Goal: Task Accomplishment & Management: Use online tool/utility

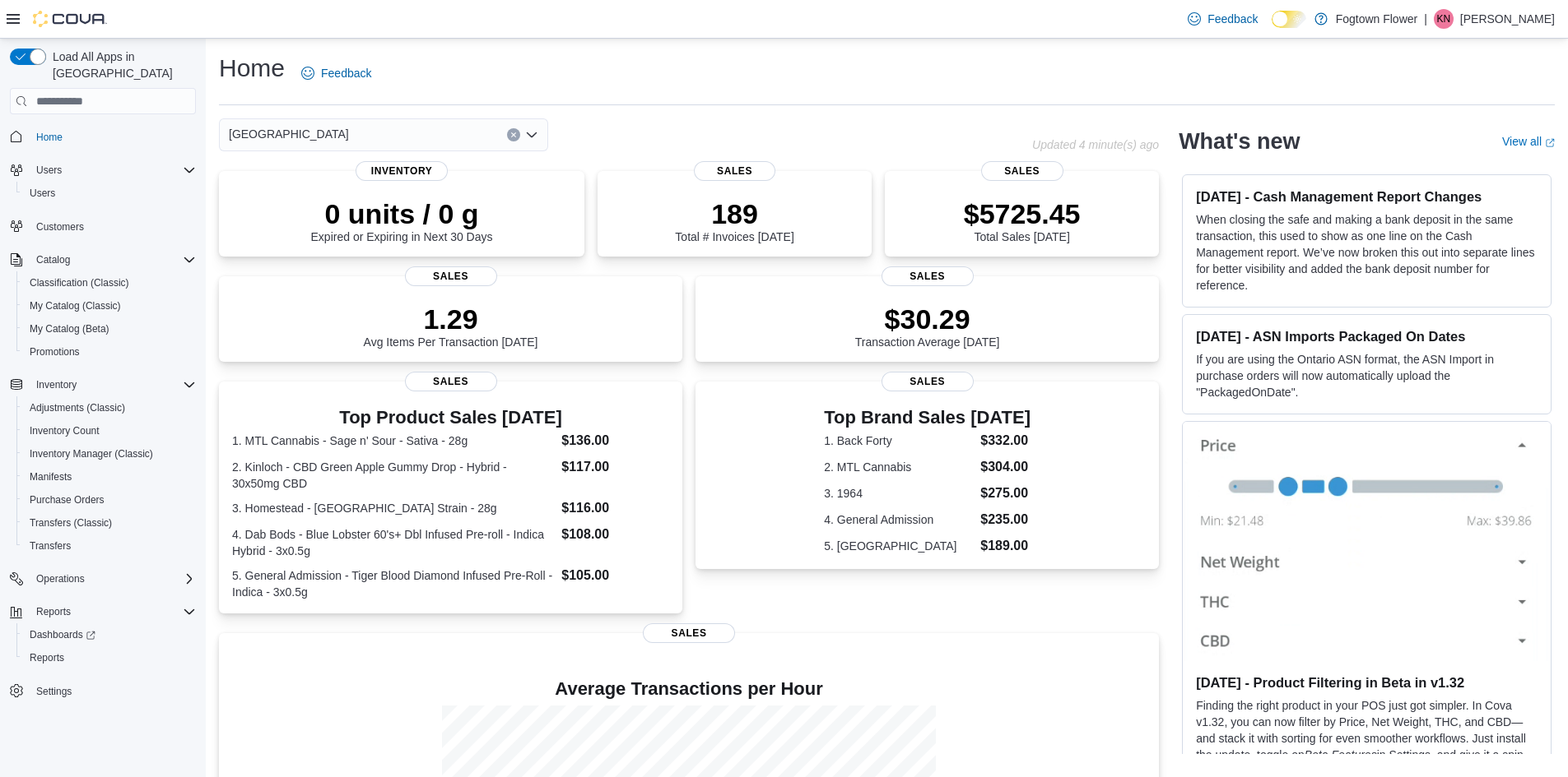
click at [488, 53] on div "Home Feedback" at bounding box center [886, 73] width 1336 height 43
click at [40, 651] on span "Reports" at bounding box center [47, 658] width 34 height 13
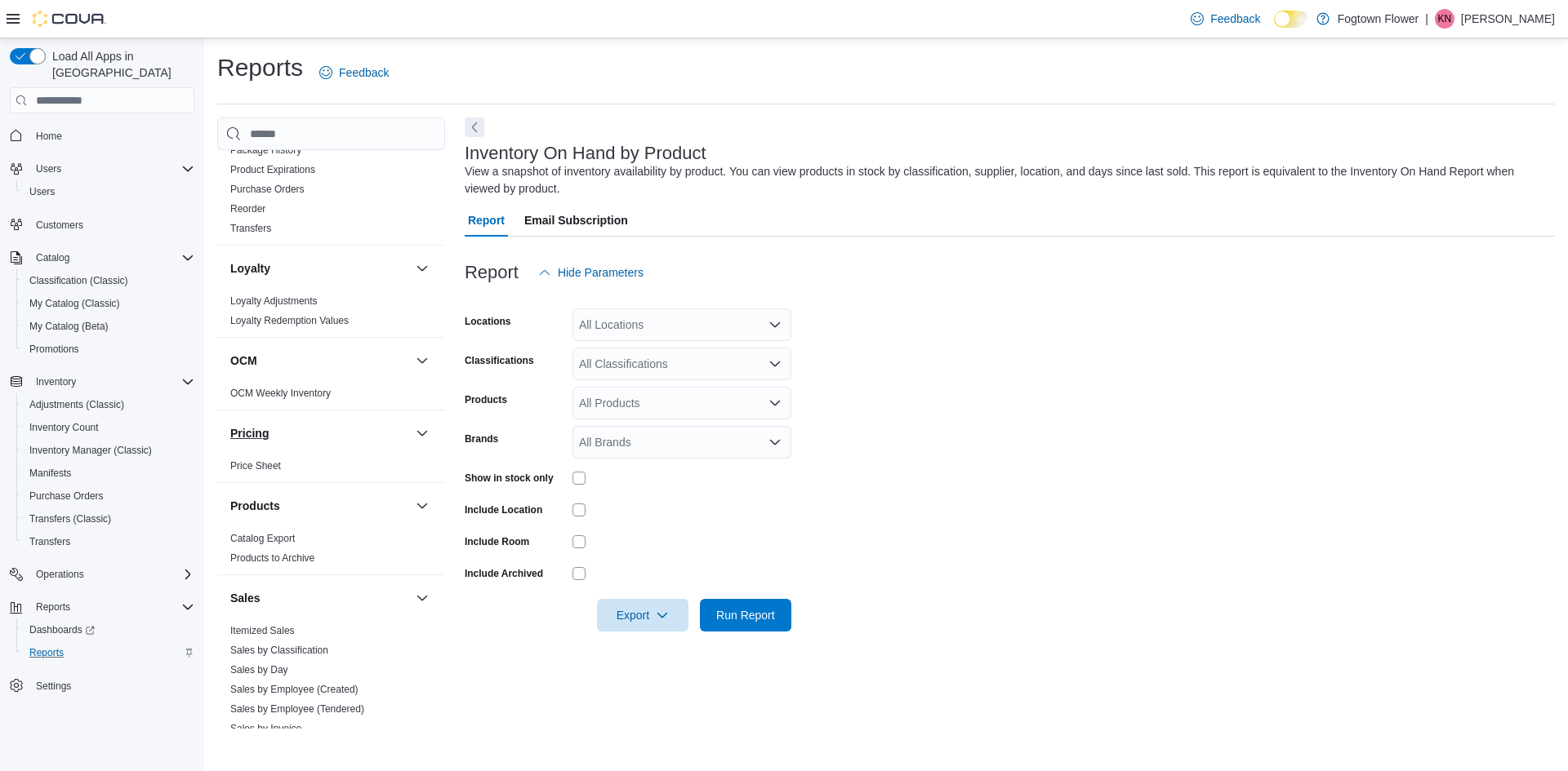
scroll to position [1001, 0]
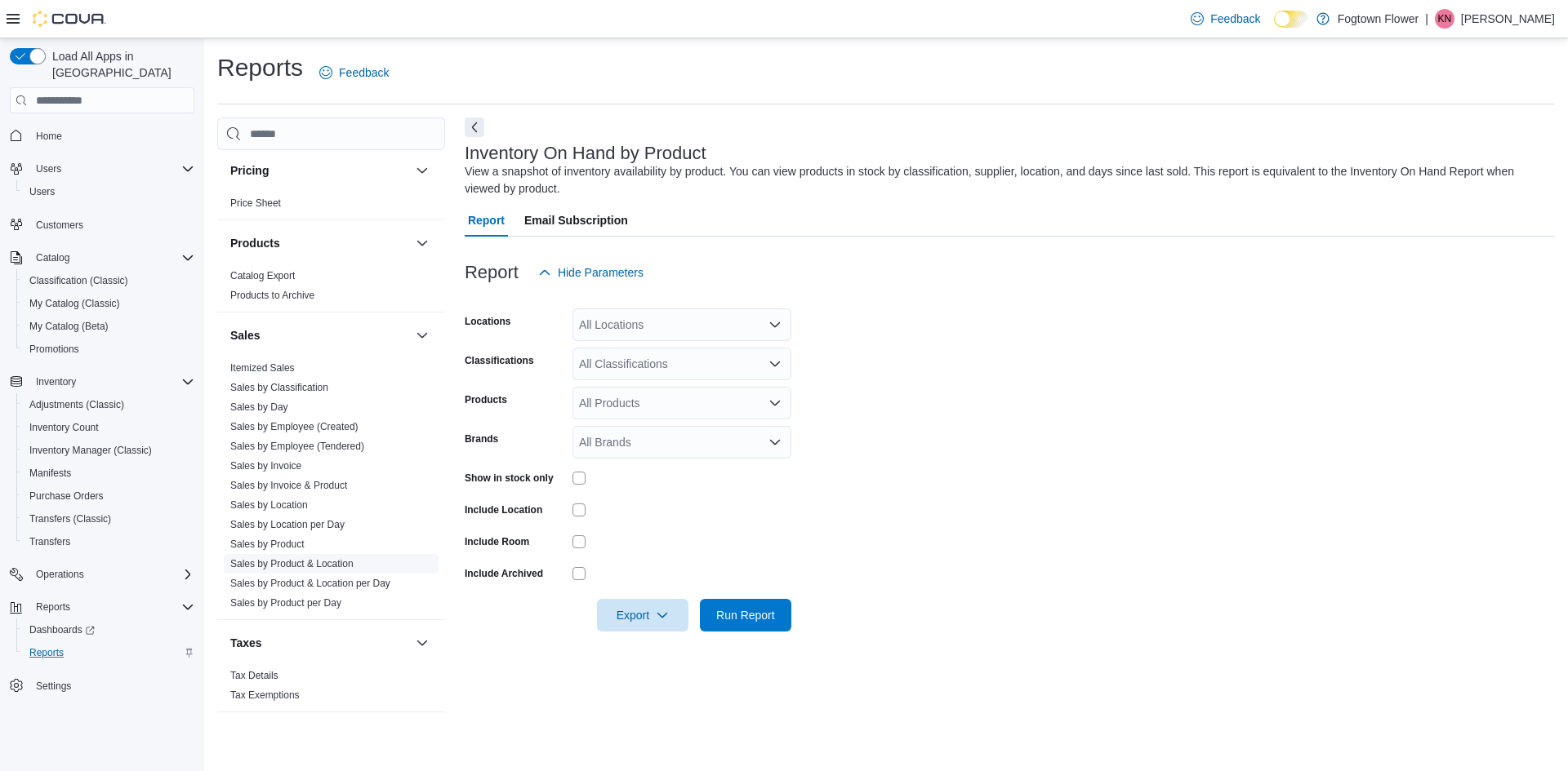
click at [277, 563] on link "Sales by Product & Location" at bounding box center [291, 564] width 123 height 11
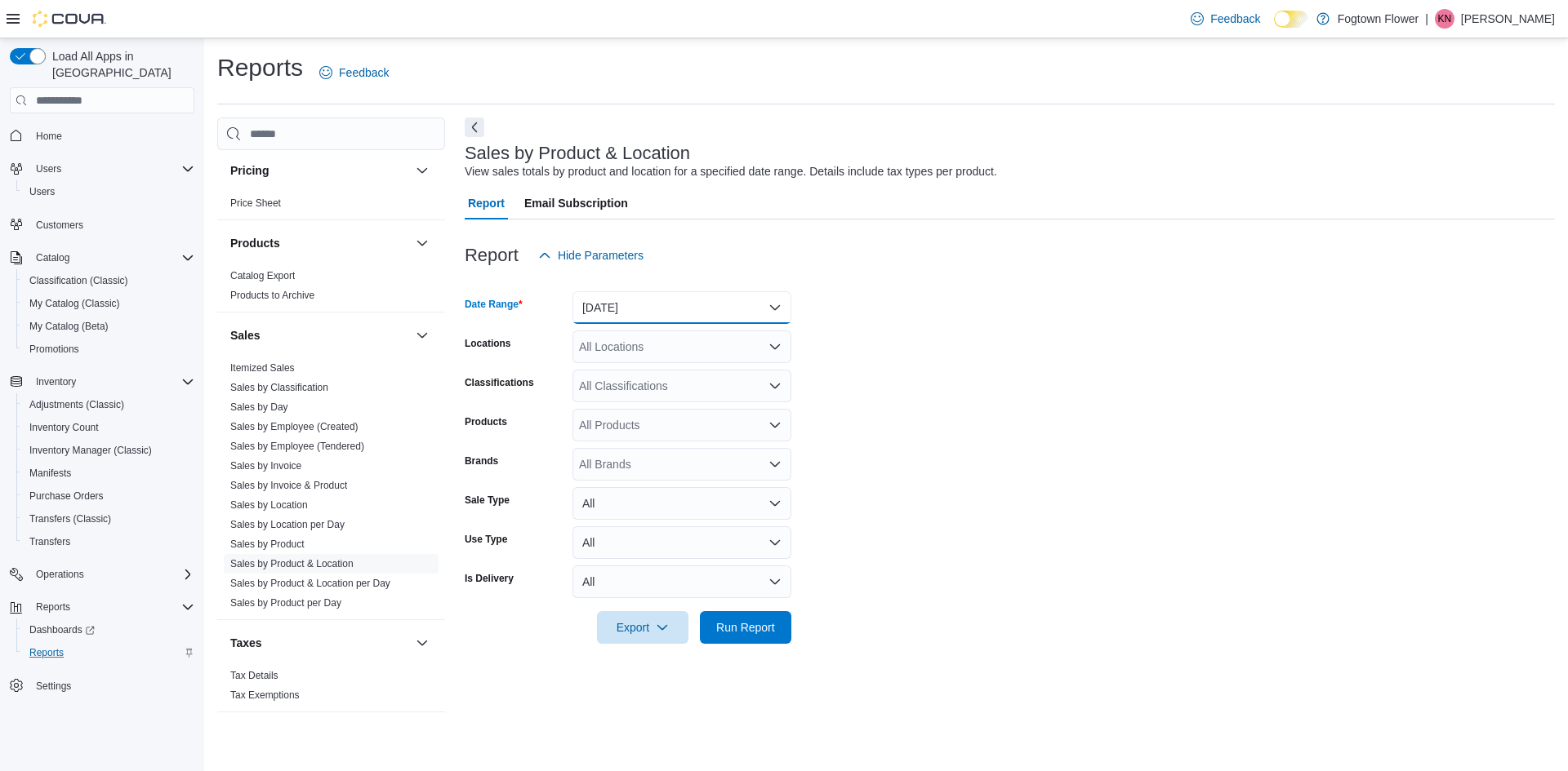
click at [615, 310] on button "[DATE]" at bounding box center [682, 307] width 219 height 32
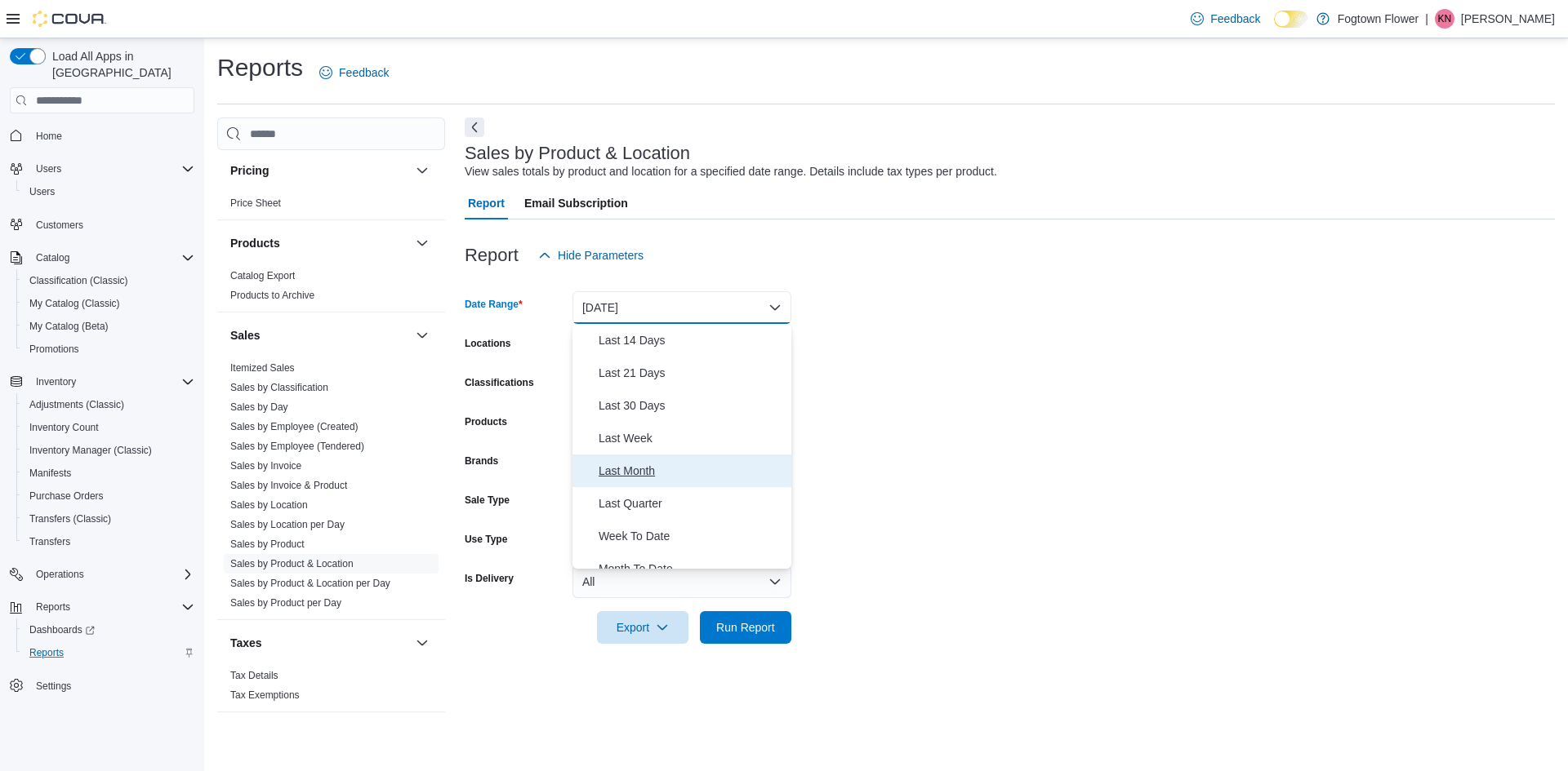
click at [648, 473] on span "Last Month" at bounding box center [692, 470] width 187 height 19
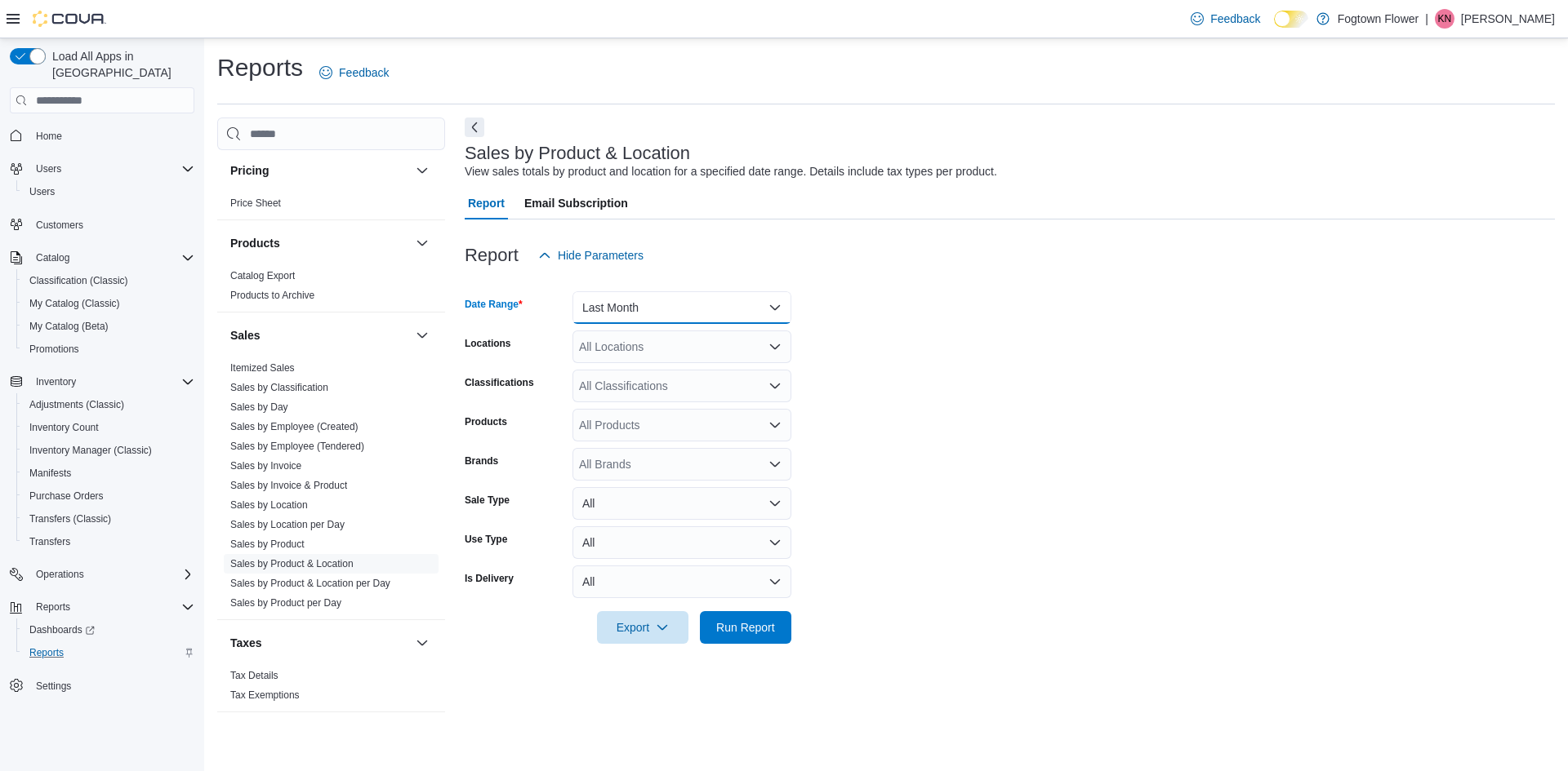
click at [665, 310] on button "Last Month" at bounding box center [682, 307] width 219 height 32
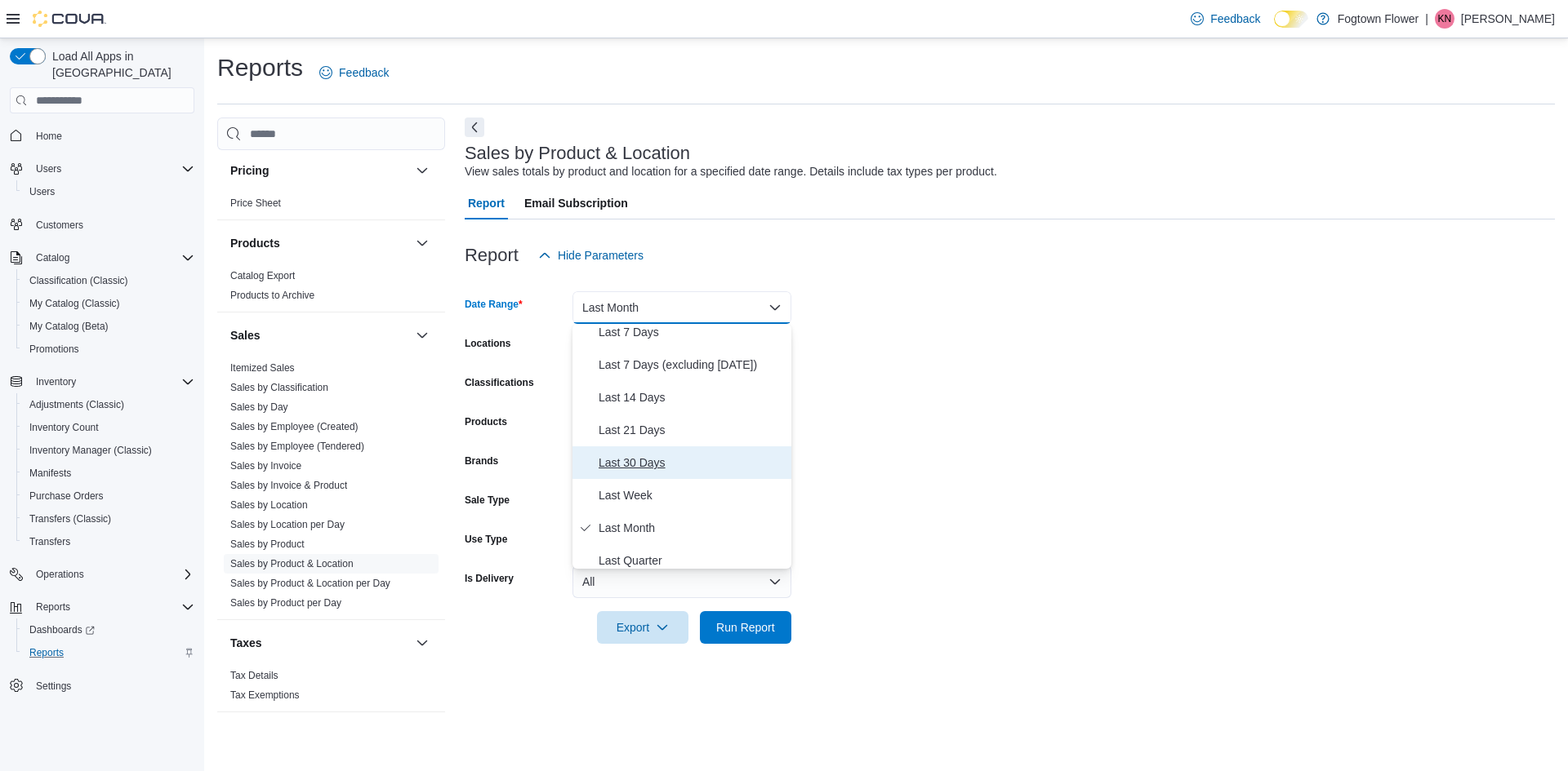
click at [649, 470] on span "Last 30 Days" at bounding box center [692, 463] width 187 height 19
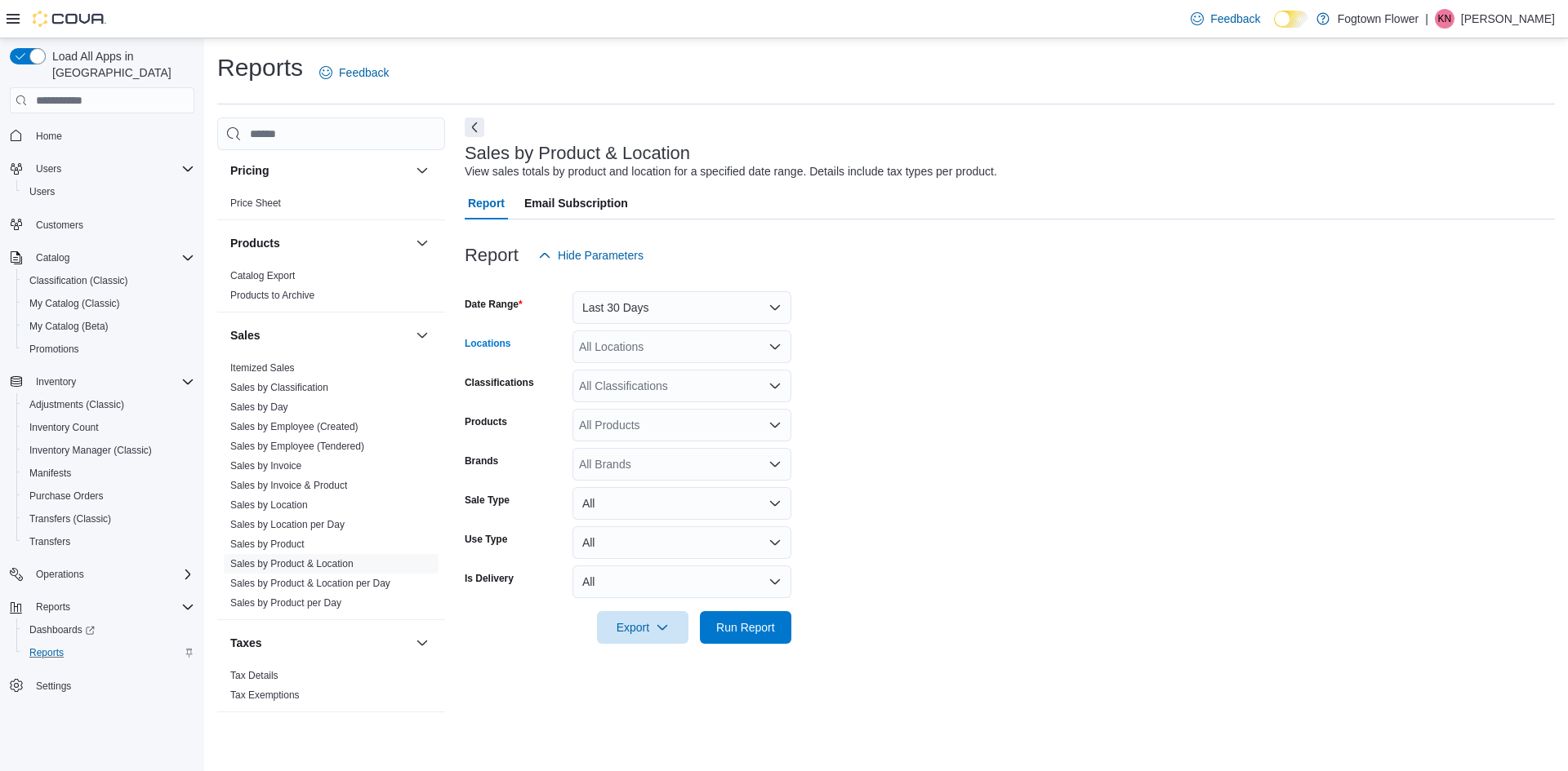
click at [668, 362] on div "All Locations" at bounding box center [682, 346] width 219 height 32
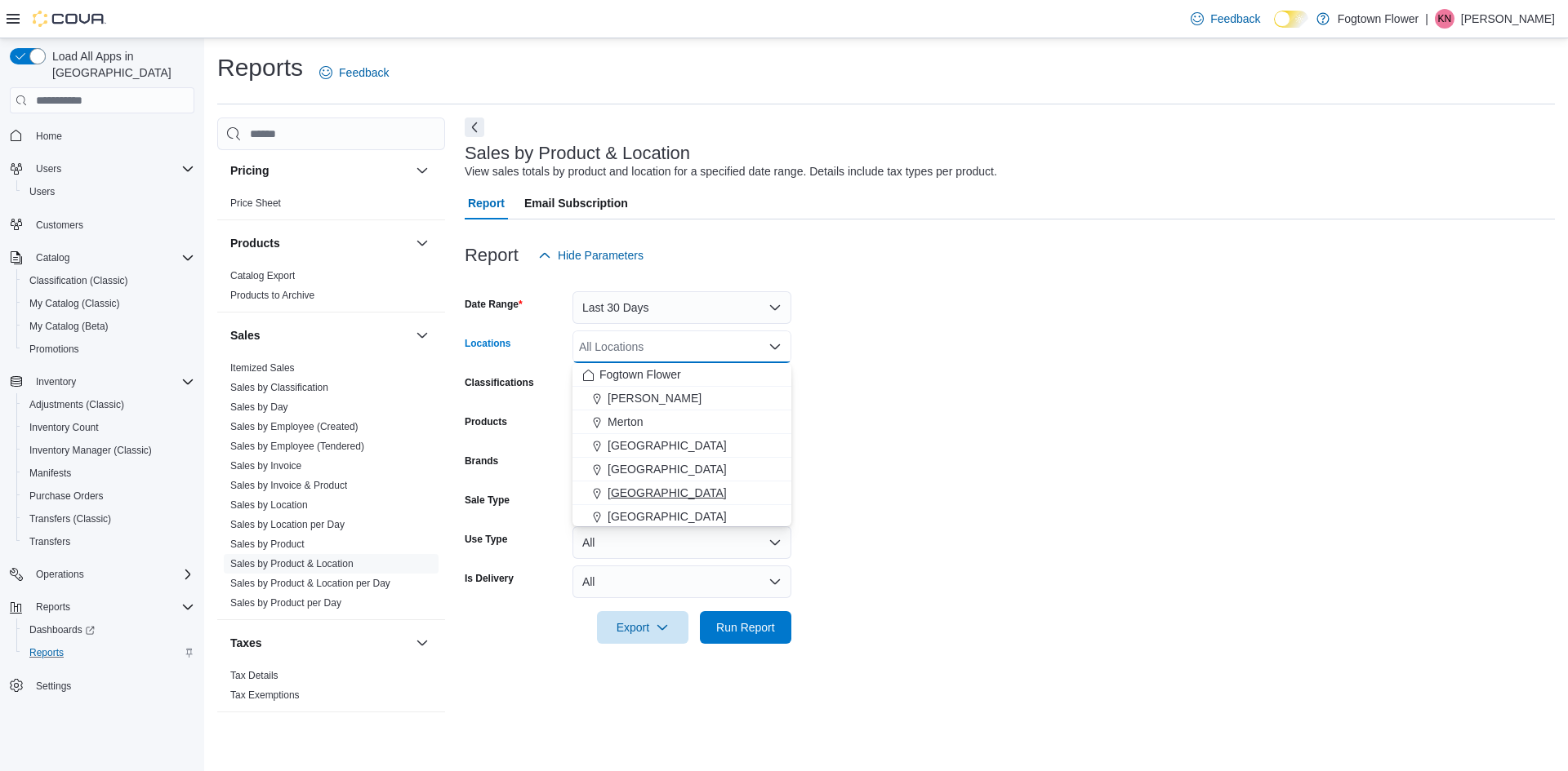
click at [642, 495] on span "[GEOGRAPHIC_DATA]" at bounding box center [667, 493] width 119 height 17
click at [985, 430] on form "Date Range Last 30 Days Locations [GEOGRAPHIC_DATA] Combo box. Selected. [GEOGR…" at bounding box center [1009, 457] width 1090 height 372
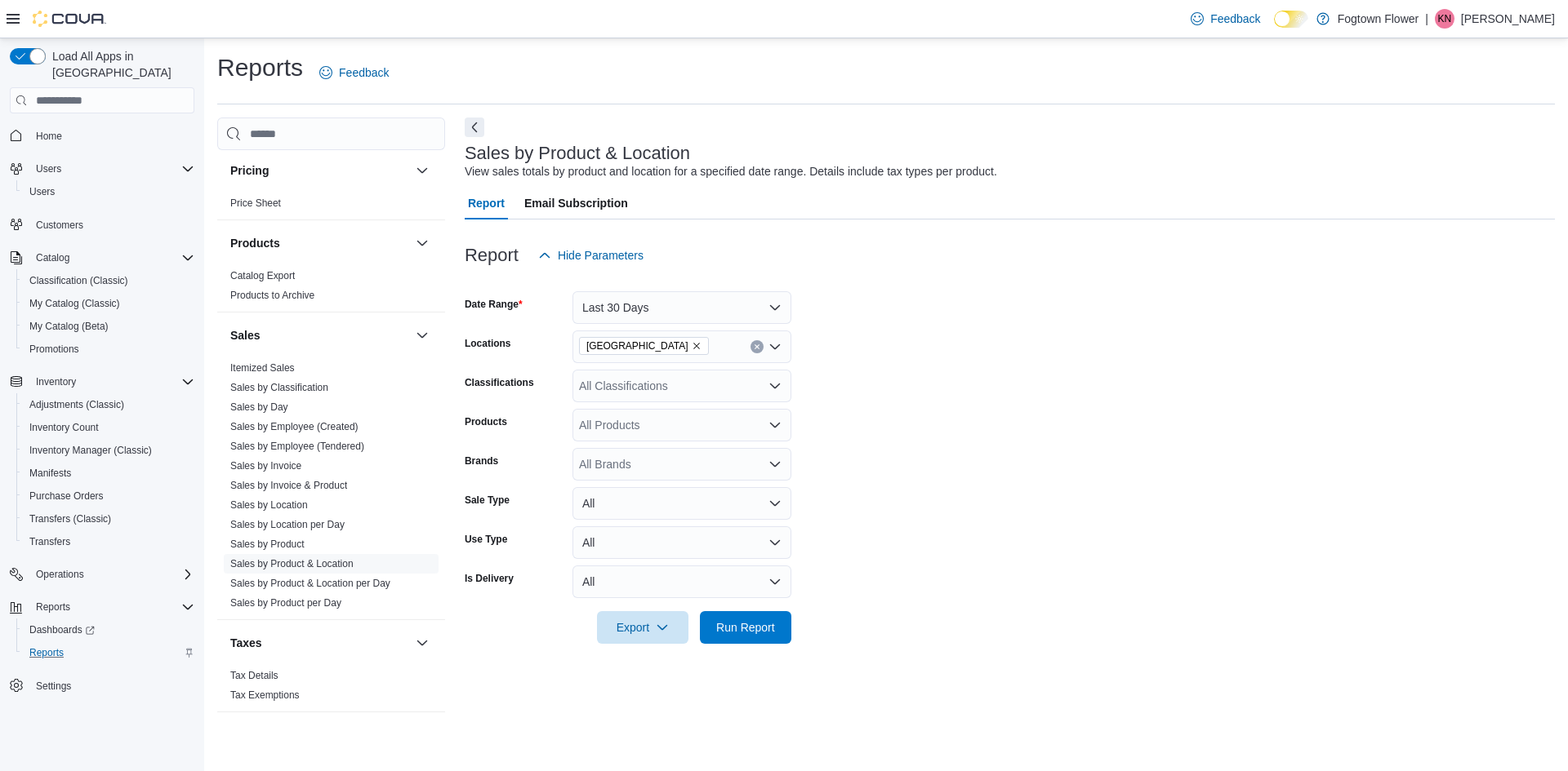
click at [669, 395] on div "All Classifications" at bounding box center [682, 385] width 219 height 32
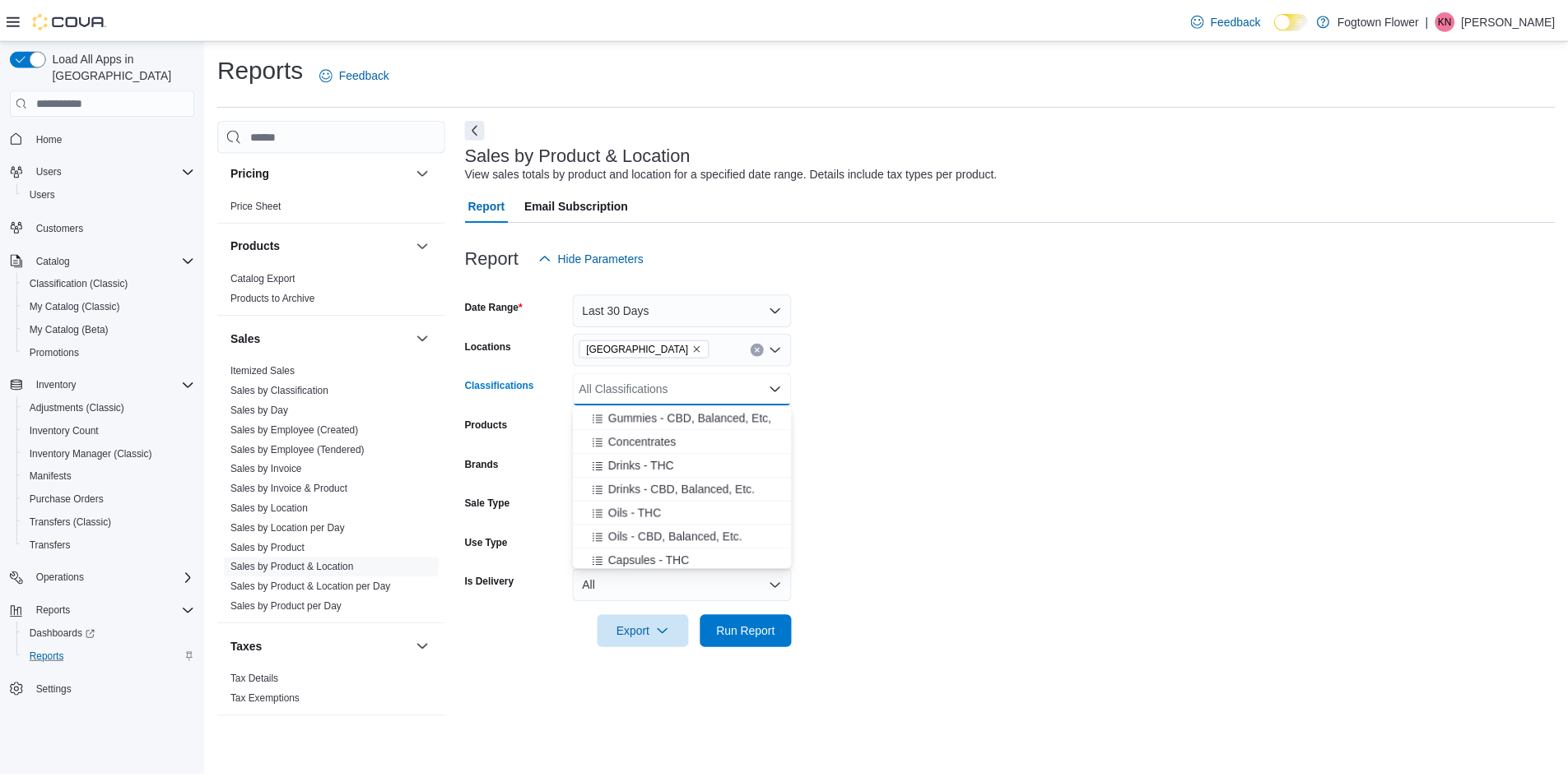
scroll to position [543, 0]
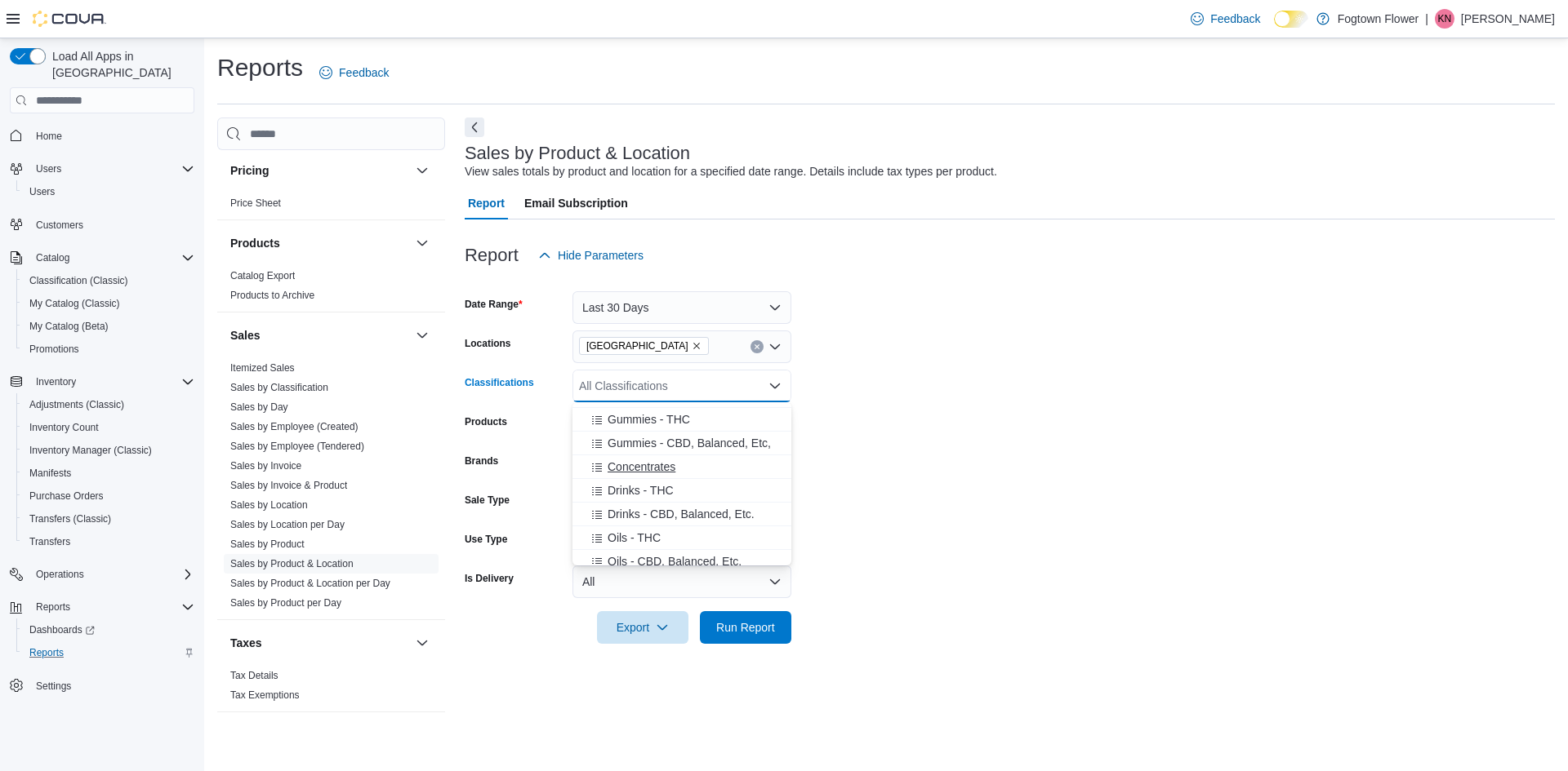
click at [655, 463] on span "Concentrates" at bounding box center [641, 467] width 68 height 17
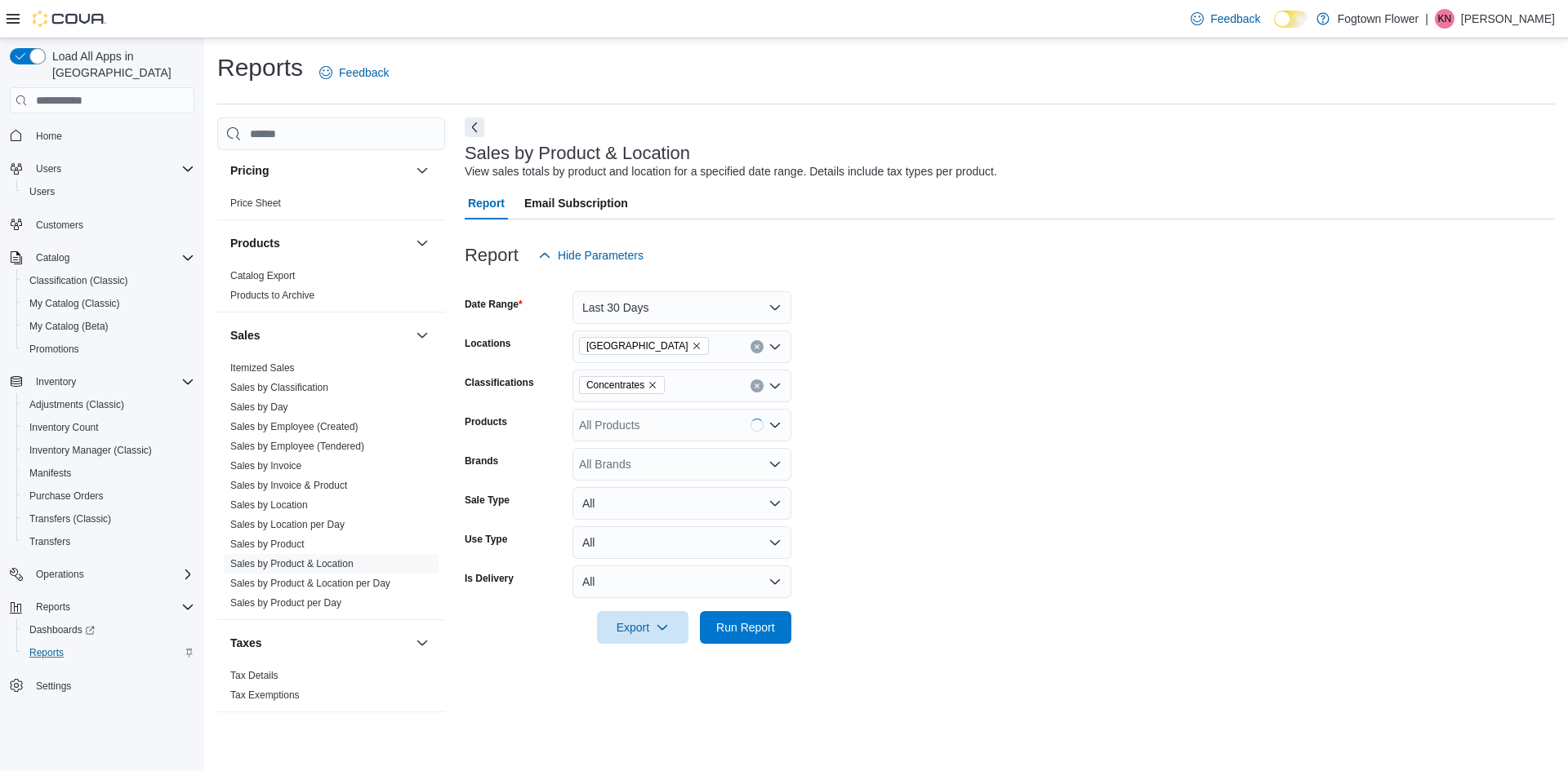
click at [975, 477] on form "Date Range Last 30 Days Locations [GEOGRAPHIC_DATA] Classifications Concentrate…" at bounding box center [1009, 457] width 1090 height 372
click at [605, 421] on div "All Products" at bounding box center [682, 424] width 219 height 32
click at [933, 470] on form "Date Range Last 30 Days Locations [GEOGRAPHIC_DATA] Classifications Concentrate…" at bounding box center [1009, 457] width 1090 height 372
click at [779, 630] on span "Run Report" at bounding box center [745, 626] width 71 height 32
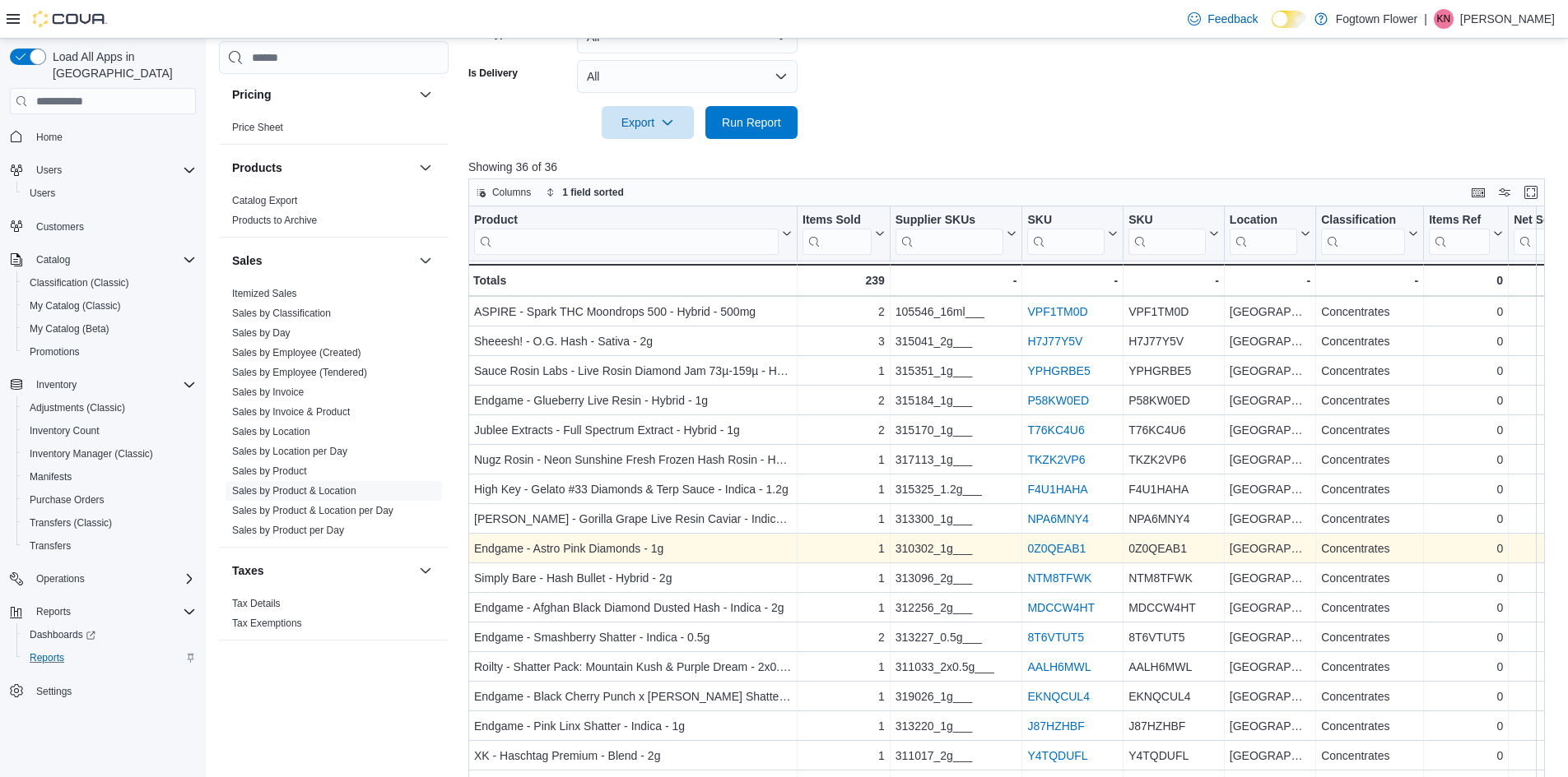
scroll to position [546, 0]
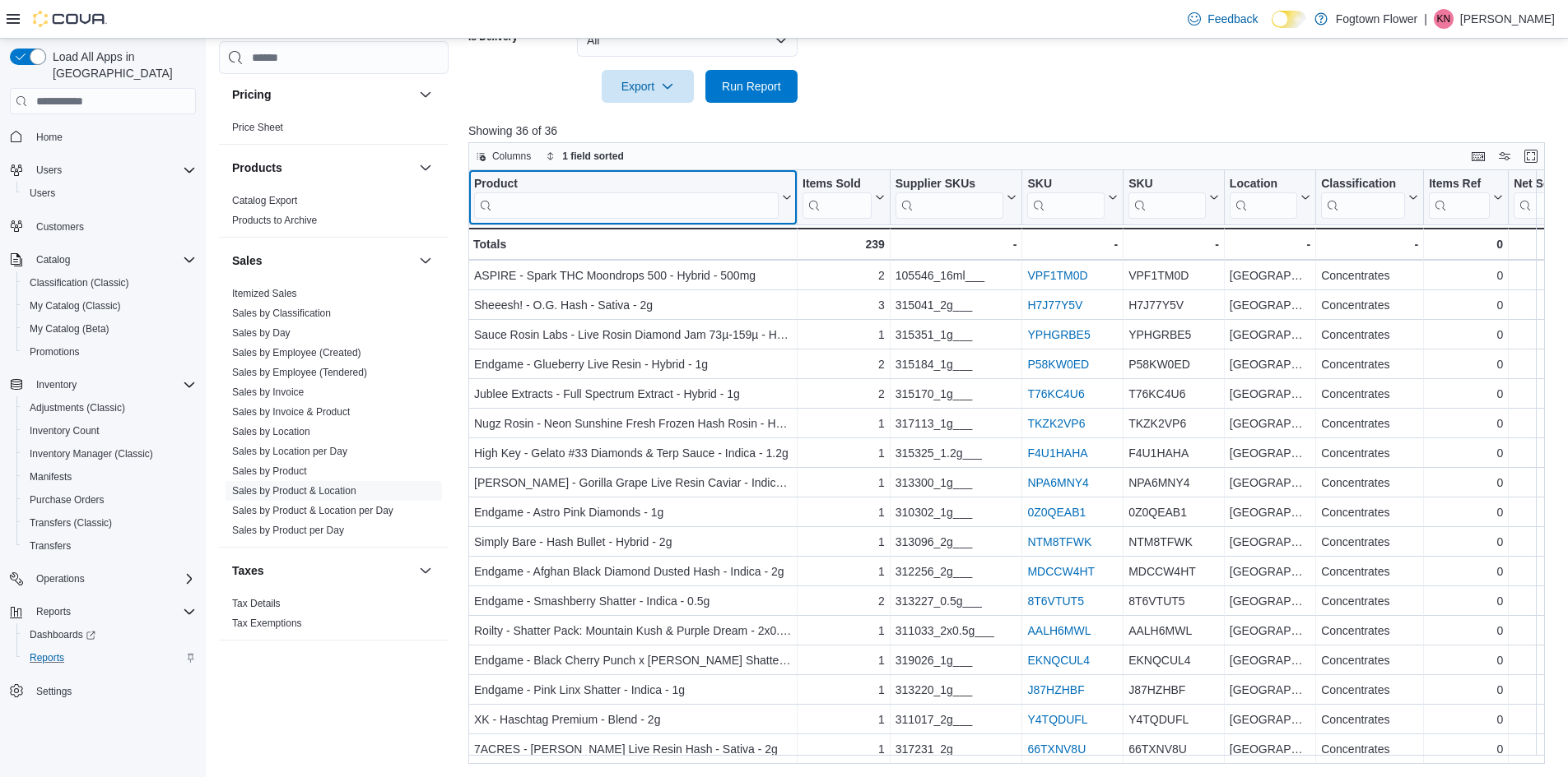
click at [628, 198] on input "search" at bounding box center [626, 205] width 305 height 26
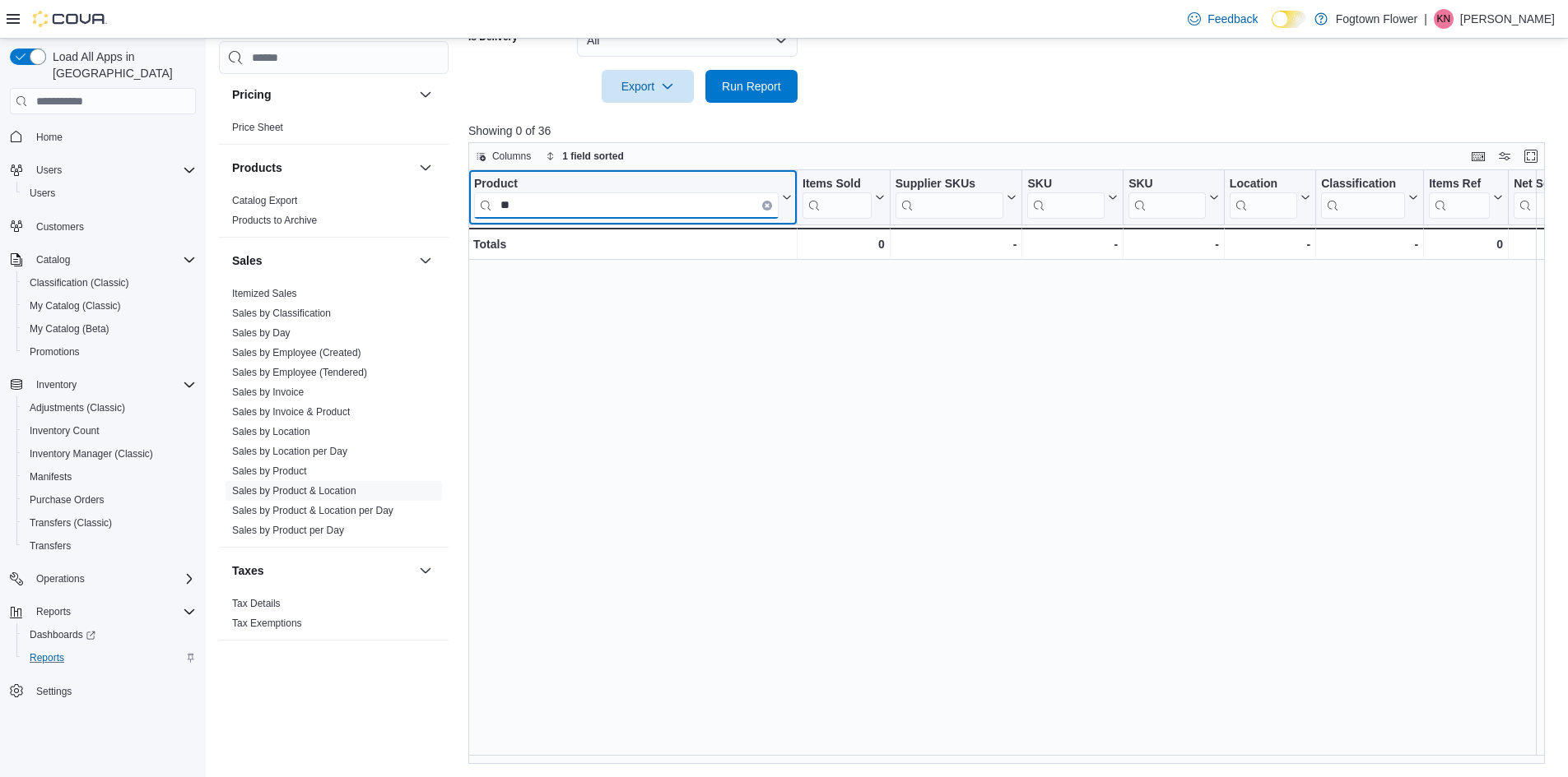
scroll to position [0, 0]
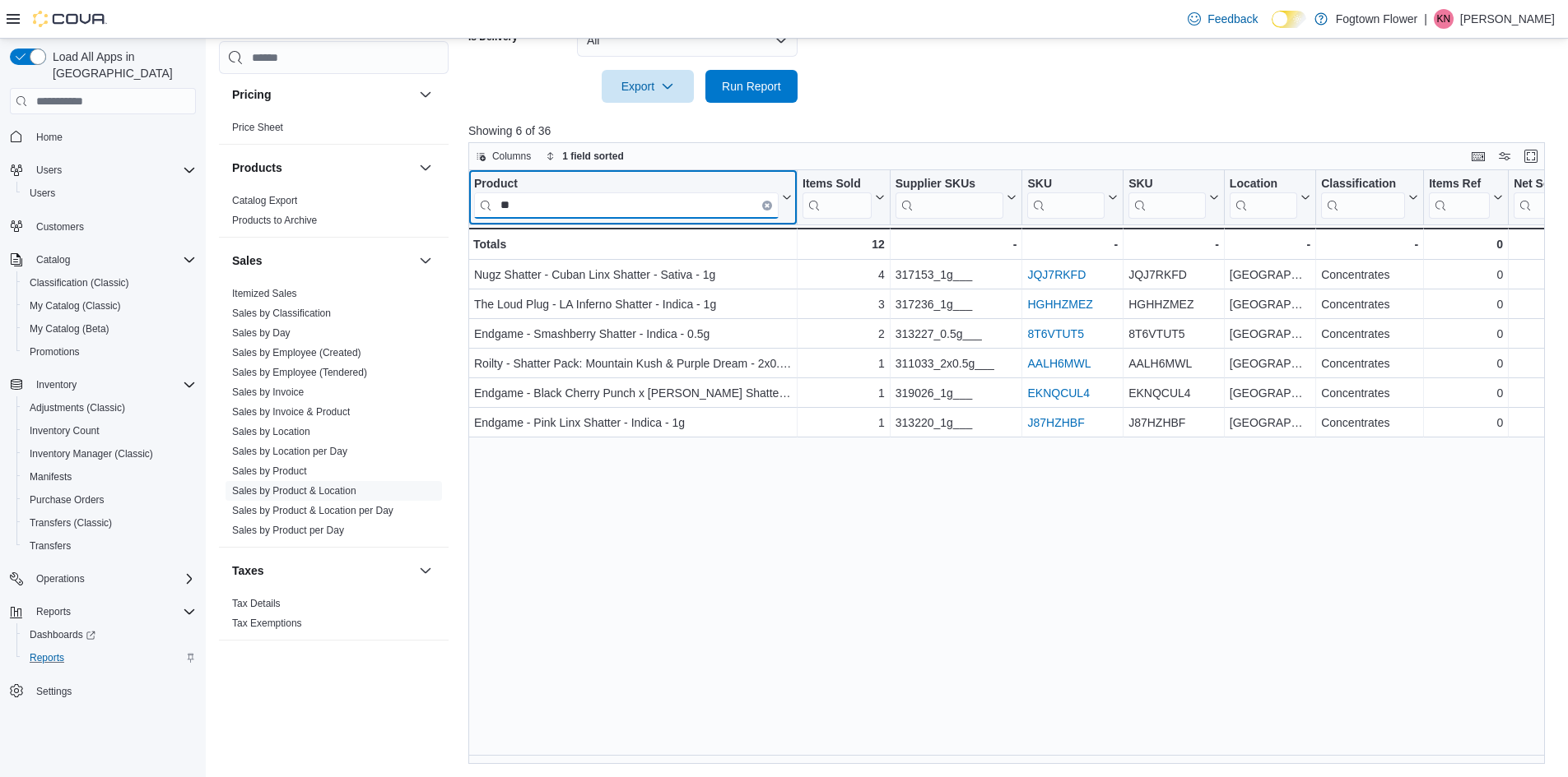
type input "*"
type input "*****"
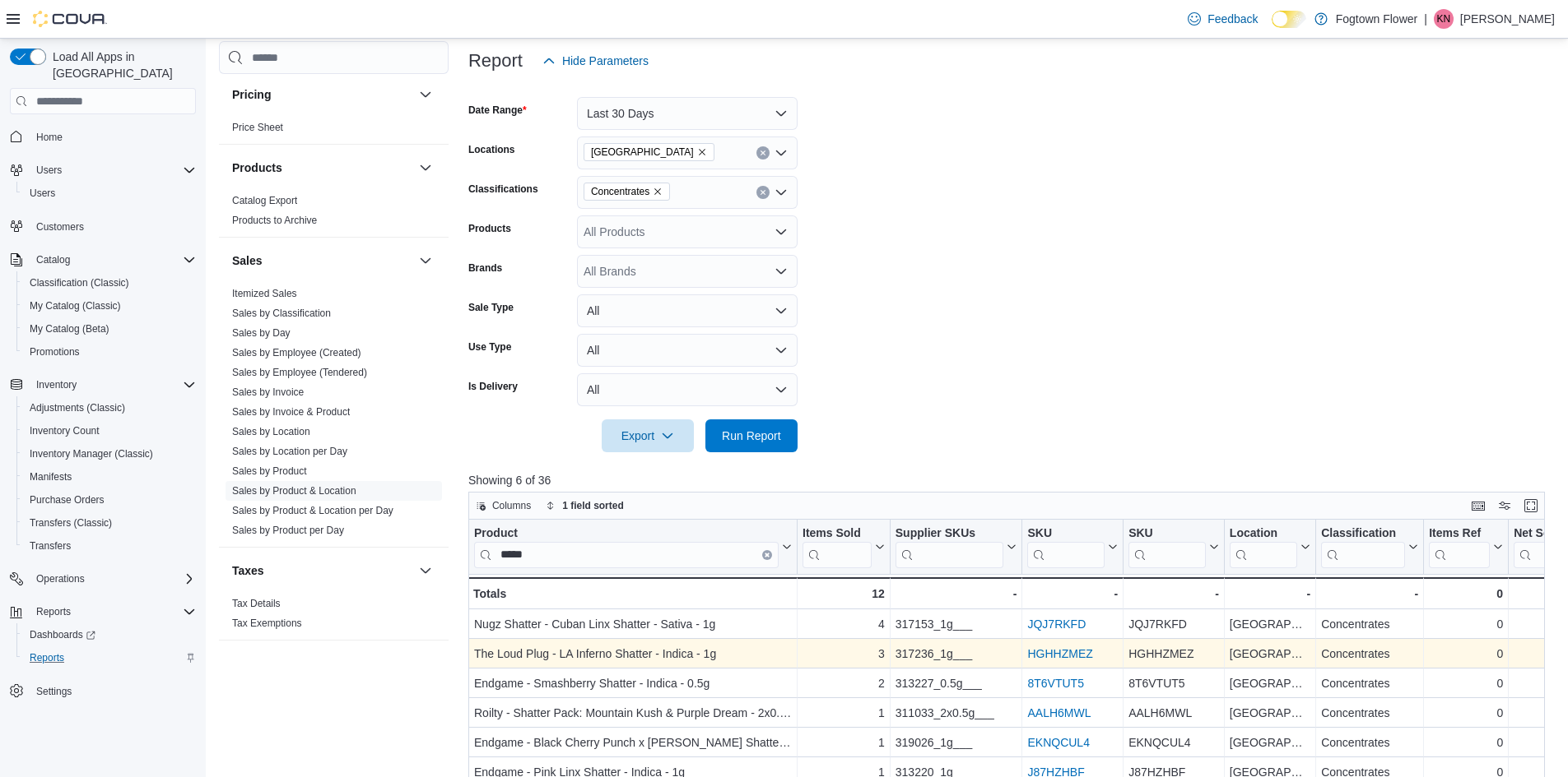
scroll to position [546, 0]
